Goal: Task Accomplishment & Management: Manage account settings

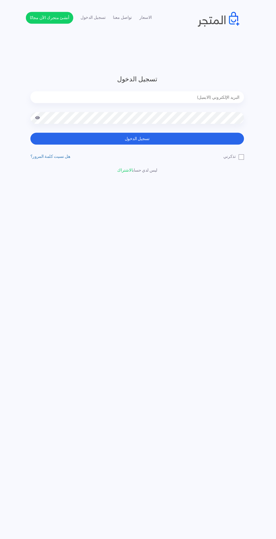
click at [191, 93] on input "email" at bounding box center [138, 92] width 203 height 11
type input "[EMAIL_ADDRESS][DOMAIN_NAME]"
click at [189, 130] on button "تسجيل الدخول" at bounding box center [138, 131] width 203 height 11
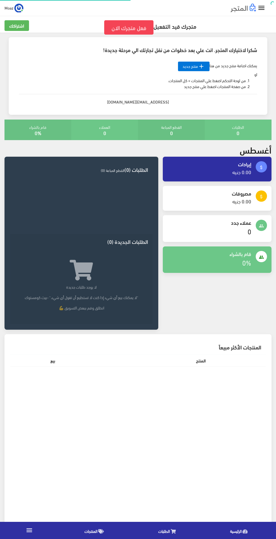
click at [264, 11] on icon "" at bounding box center [261, 8] width 8 height 8
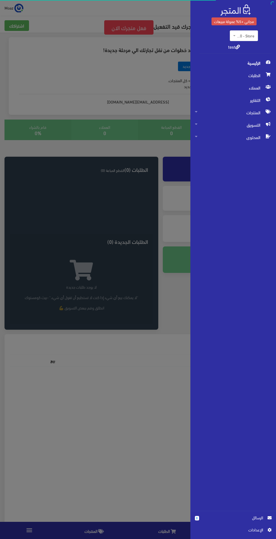
click at [246, 34] on span "store10 - Store" at bounding box center [245, 36] width 17 height 6
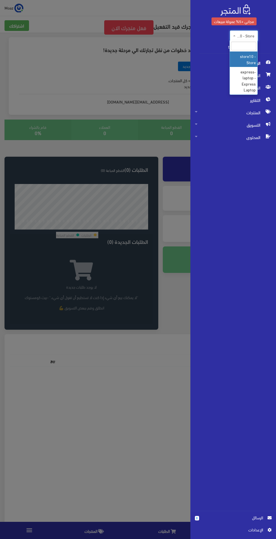
select select "https://account.almatjar.store/switch/express-laptop"
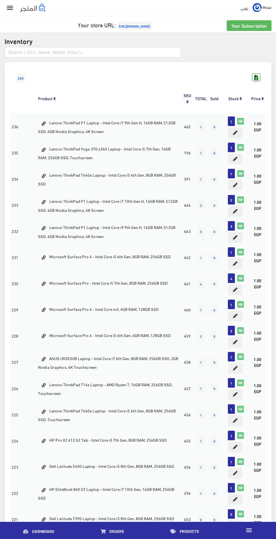
click at [134, 53] on input "text" at bounding box center [93, 52] width 176 height 11
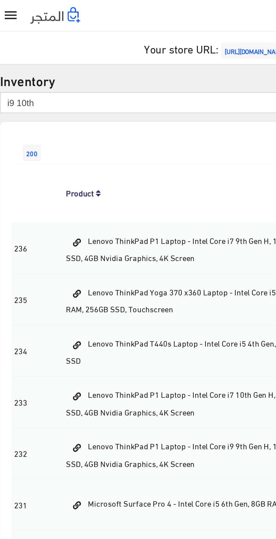
type input "i9 10th"
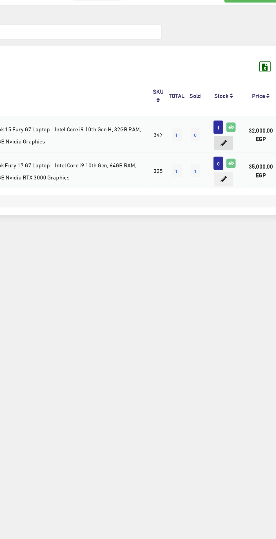
click at [226, 132] on icon at bounding box center [226, 133] width 5 height 5
type input "1"
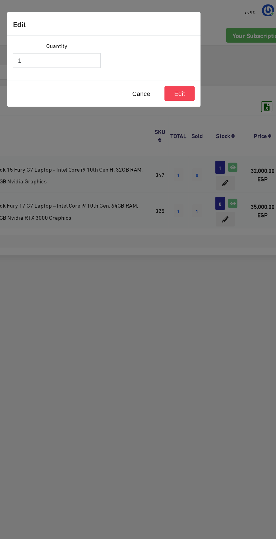
click at [111, 44] on input "1" at bounding box center [104, 44] width 64 height 11
type input "0"
click at [190, 66] on button "Edit" at bounding box center [193, 67] width 22 height 11
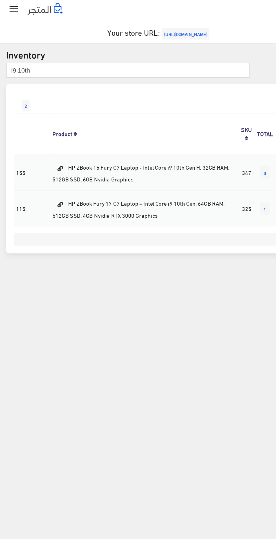
click at [86, 52] on input "i9 10th" at bounding box center [93, 52] width 176 height 11
type input "i"
type input "3540"
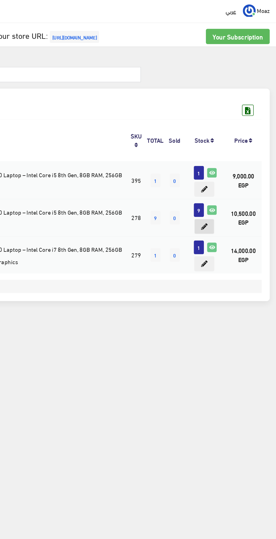
click at [232, 159] on button at bounding box center [225, 159] width 14 height 11
type input "9"
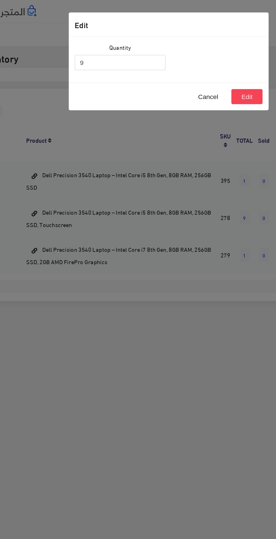
click at [112, 42] on input "9" at bounding box center [104, 44] width 64 height 11
click at [193, 67] on button "Edit" at bounding box center [193, 67] width 22 height 11
click at [198, 67] on button "Edit" at bounding box center [193, 67] width 22 height 11
click at [194, 69] on button "Edit" at bounding box center [193, 67] width 22 height 11
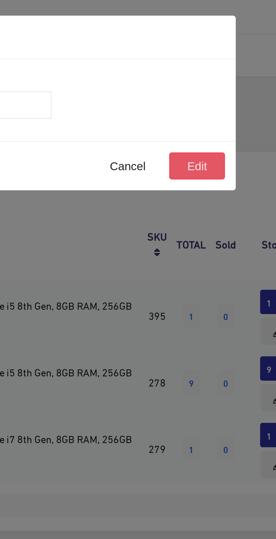
click at [197, 66] on button "Edit" at bounding box center [193, 67] width 22 height 11
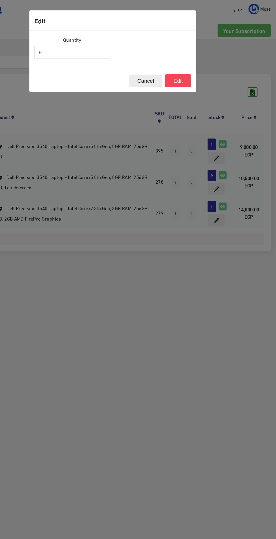
click at [167, 64] on button "Cancel" at bounding box center [166, 67] width 28 height 11
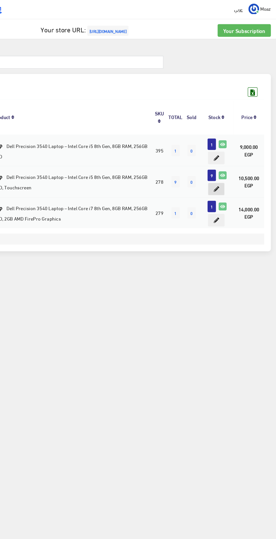
click at [224, 159] on icon at bounding box center [225, 159] width 5 height 5
type input "9"
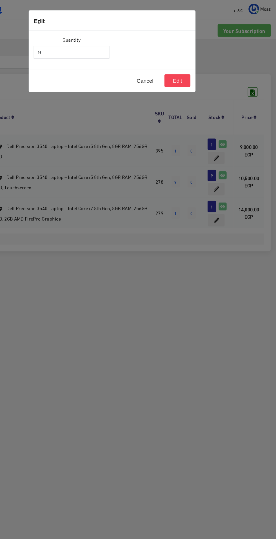
click at [128, 43] on input "9" at bounding box center [104, 44] width 64 height 11
type input "8"
click at [194, 67] on button "Edit" at bounding box center [193, 67] width 22 height 11
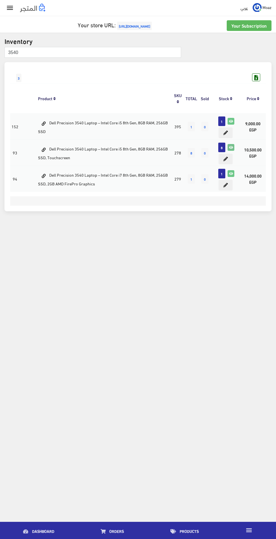
click at [228, 148] on icon at bounding box center [231, 147] width 6 height 6
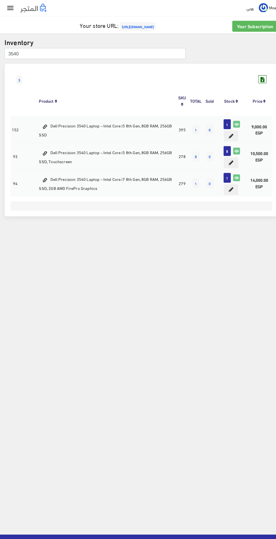
click at [125, 52] on input "3540" at bounding box center [93, 52] width 176 height 11
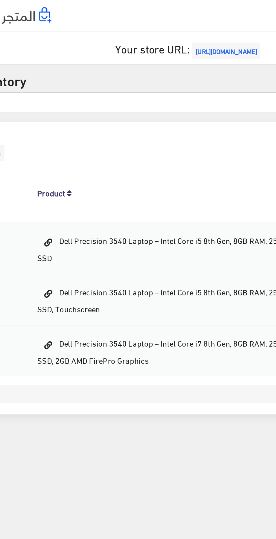
type input "3541"
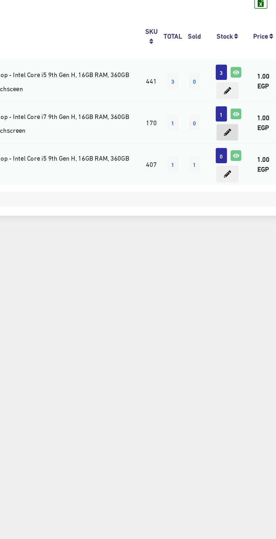
click at [234, 160] on icon at bounding box center [235, 159] width 5 height 5
type input "1"
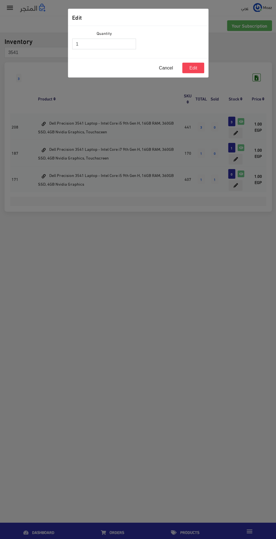
click at [118, 43] on input "1" at bounding box center [104, 44] width 64 height 11
type input "0"
click at [193, 71] on button "Edit" at bounding box center [193, 67] width 22 height 11
